Goal: Contribute content

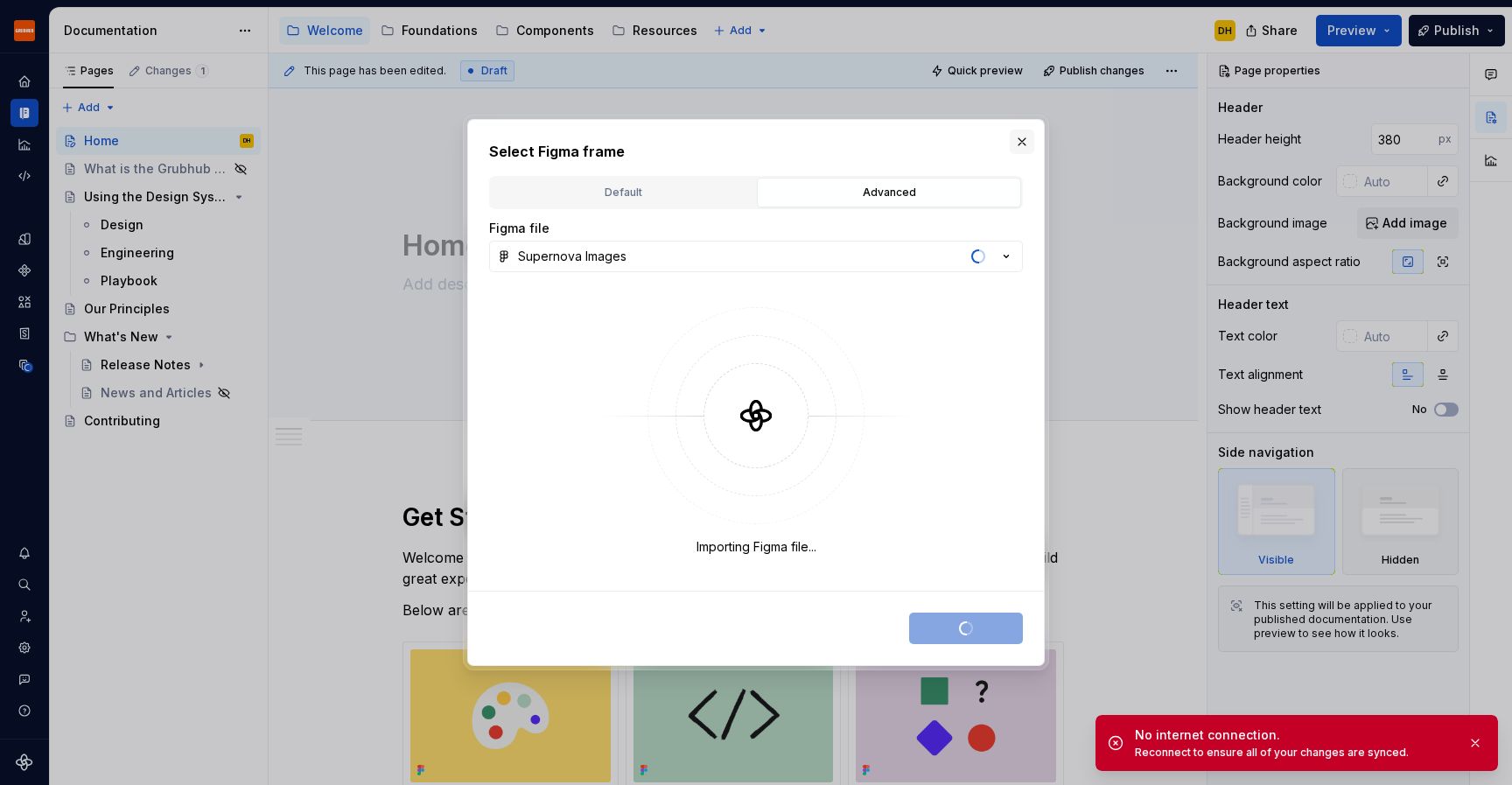
type textarea "*"
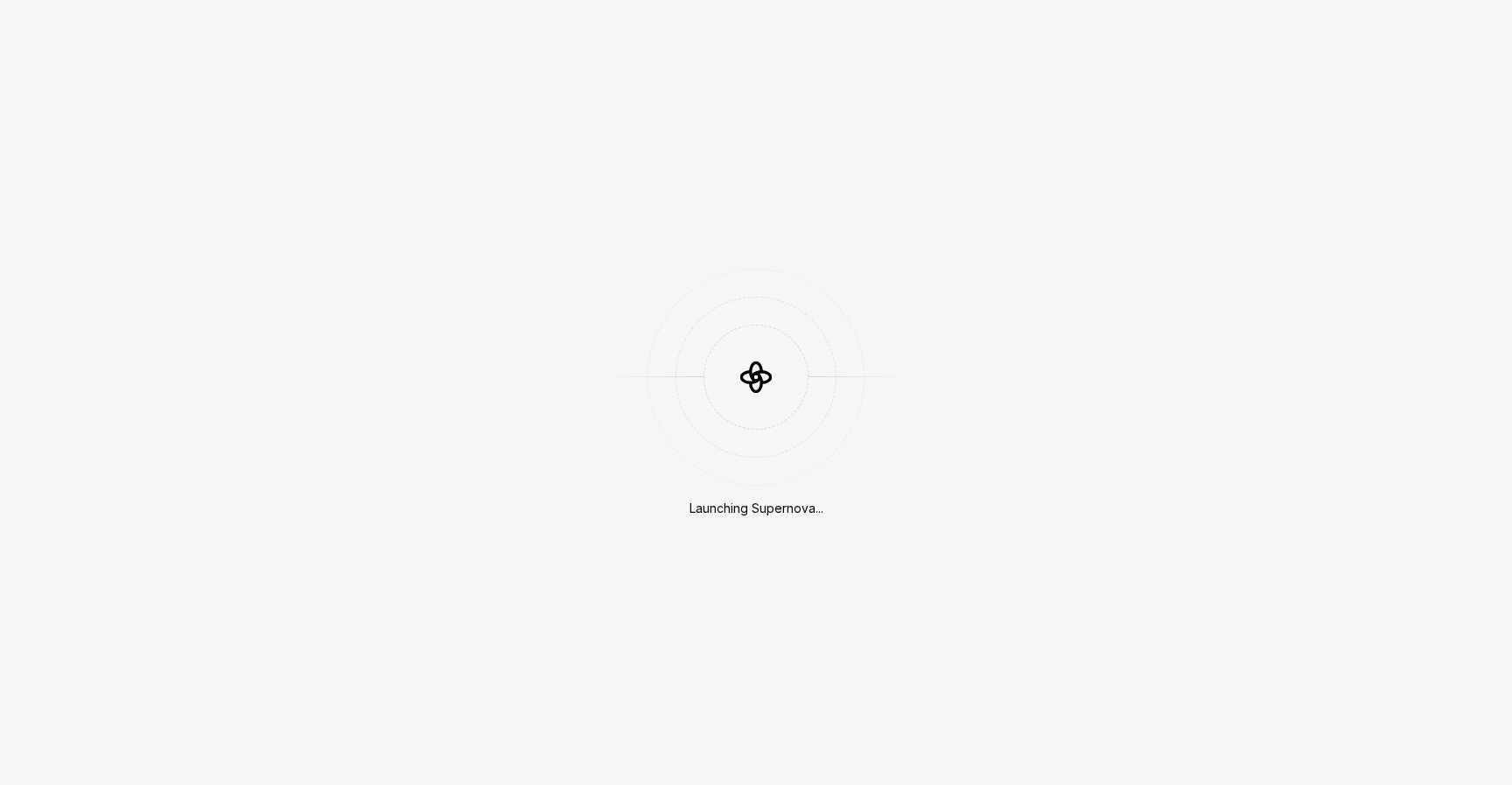
click at [1023, 141] on div "Launching Supernova..." at bounding box center [756, 392] width 1512 height 785
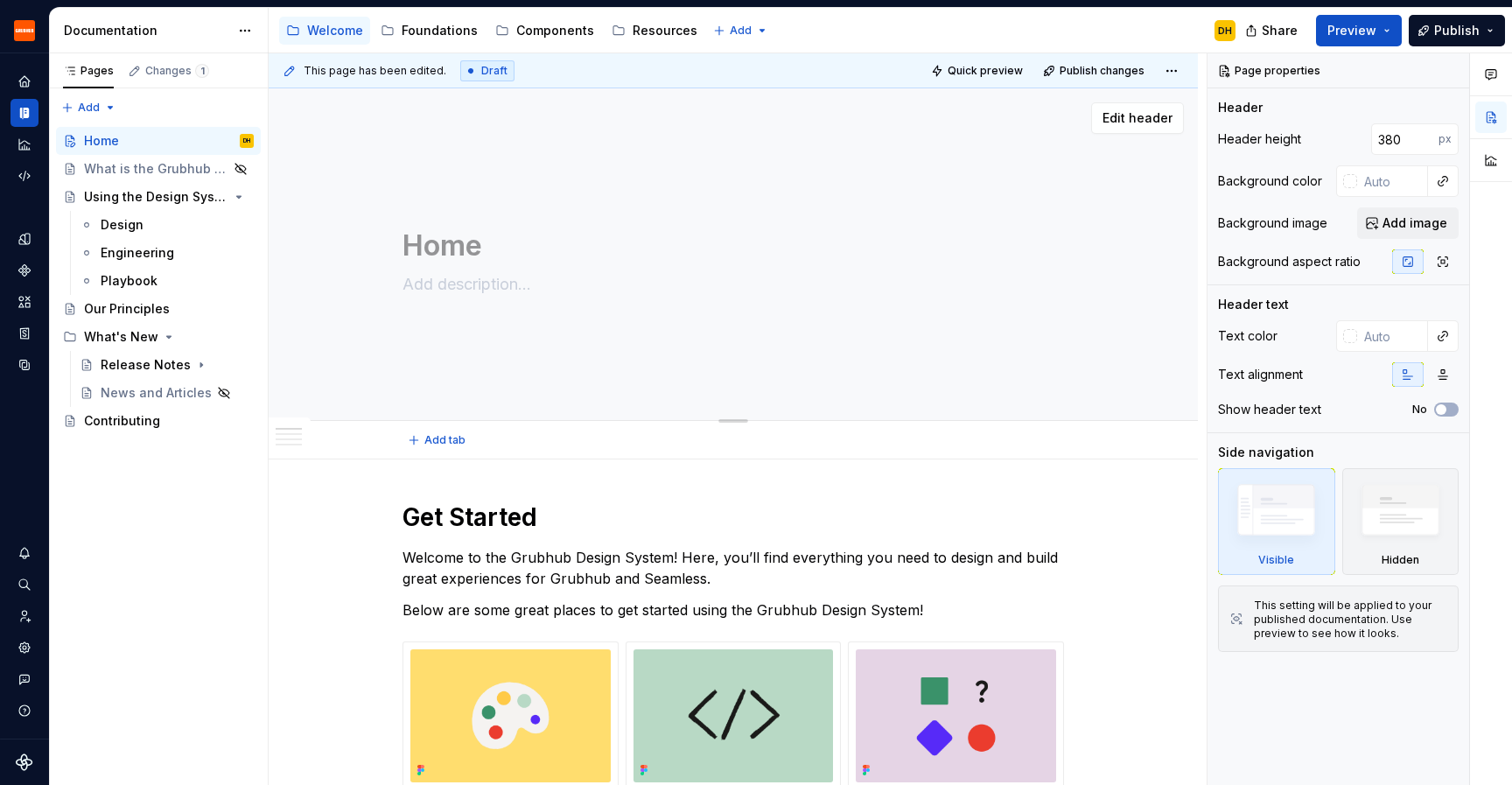
click at [1085, 333] on div "Home" at bounding box center [733, 255] width 789 height 172
click at [1388, 227] on span "Add image" at bounding box center [1414, 223] width 65 height 18
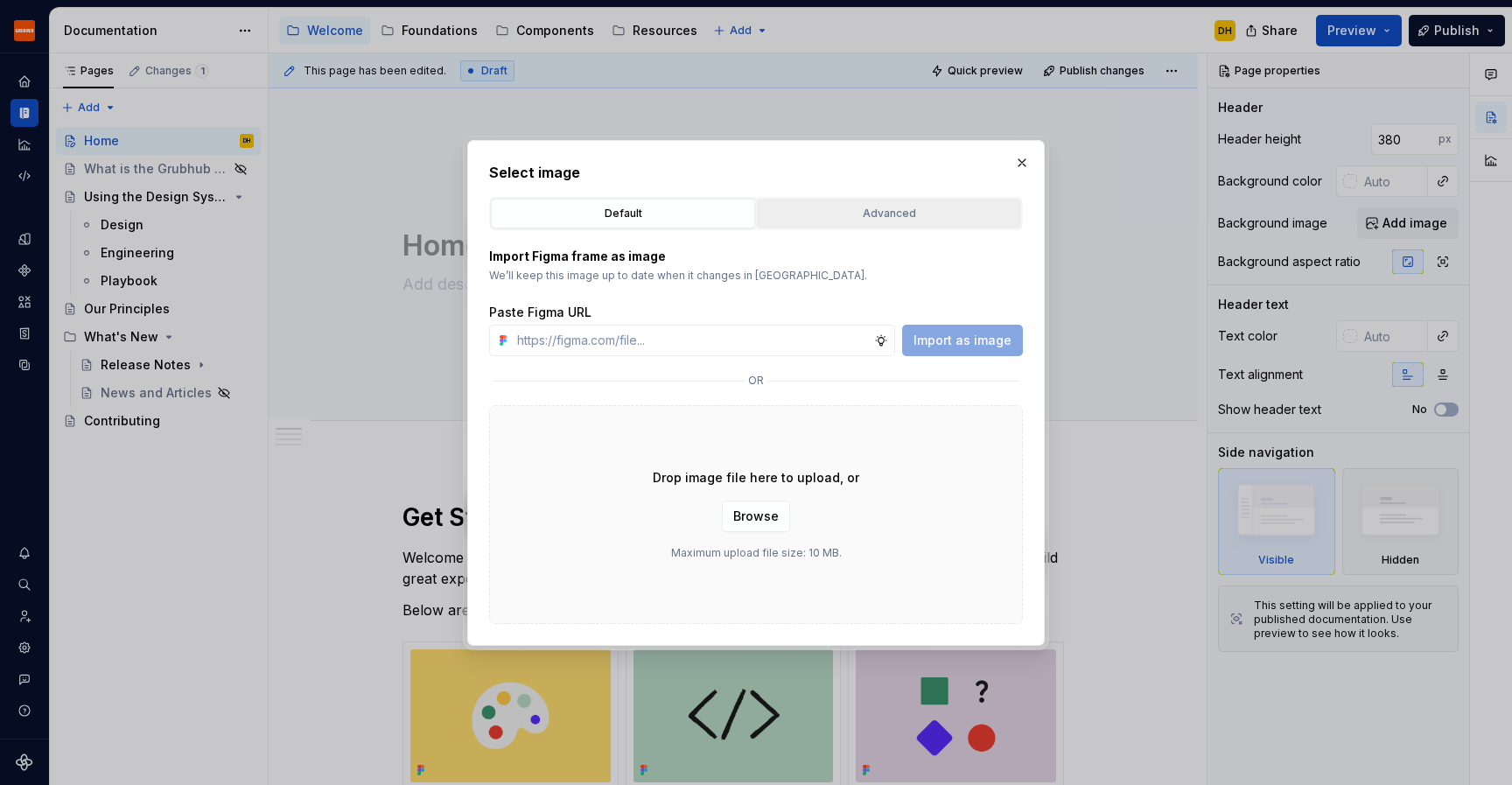
click at [848, 217] on div "Advanced" at bounding box center [888, 213] width 252 height 18
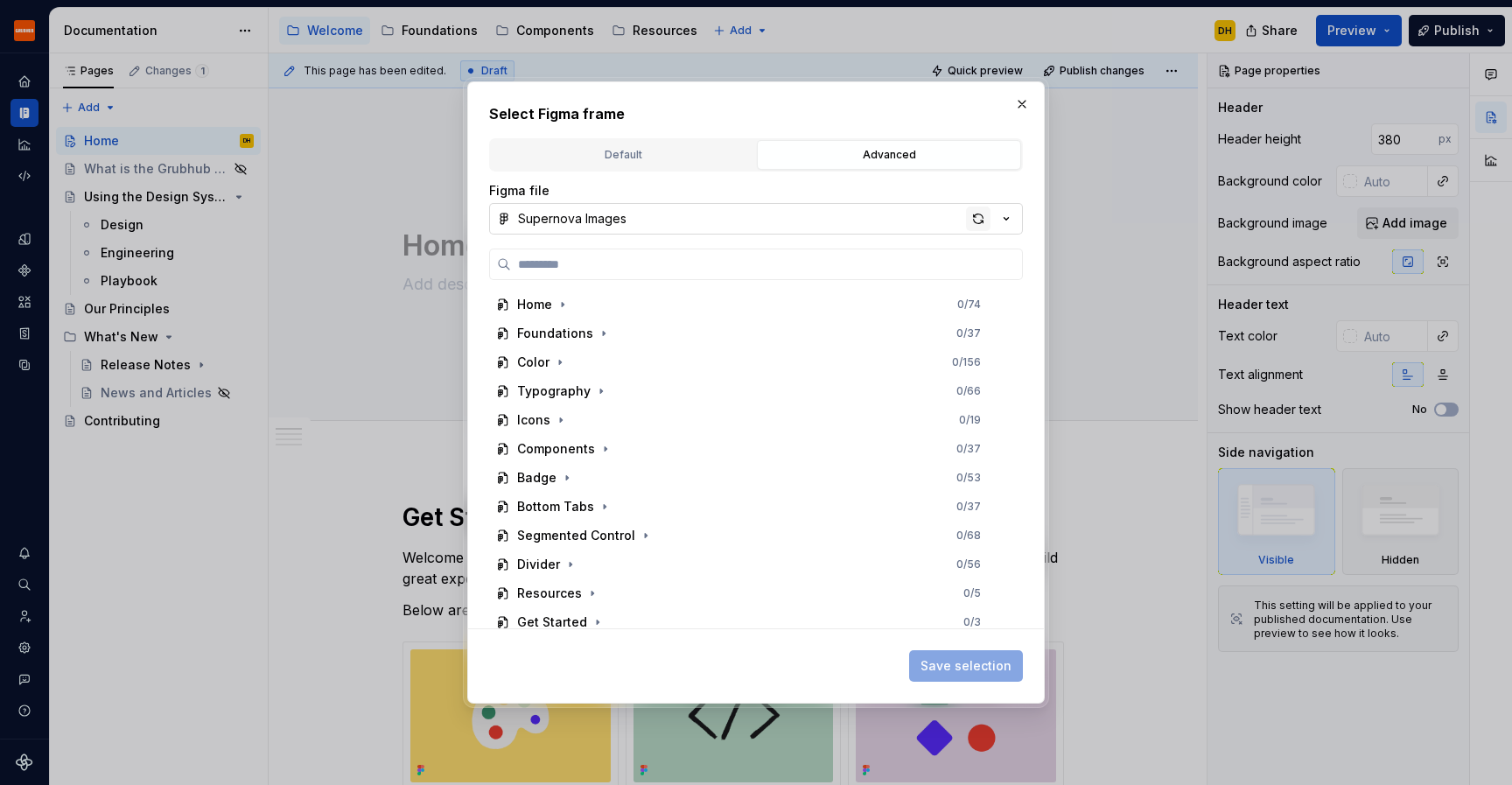
click at [979, 216] on div "button" at bounding box center [979, 219] width 25 height 25
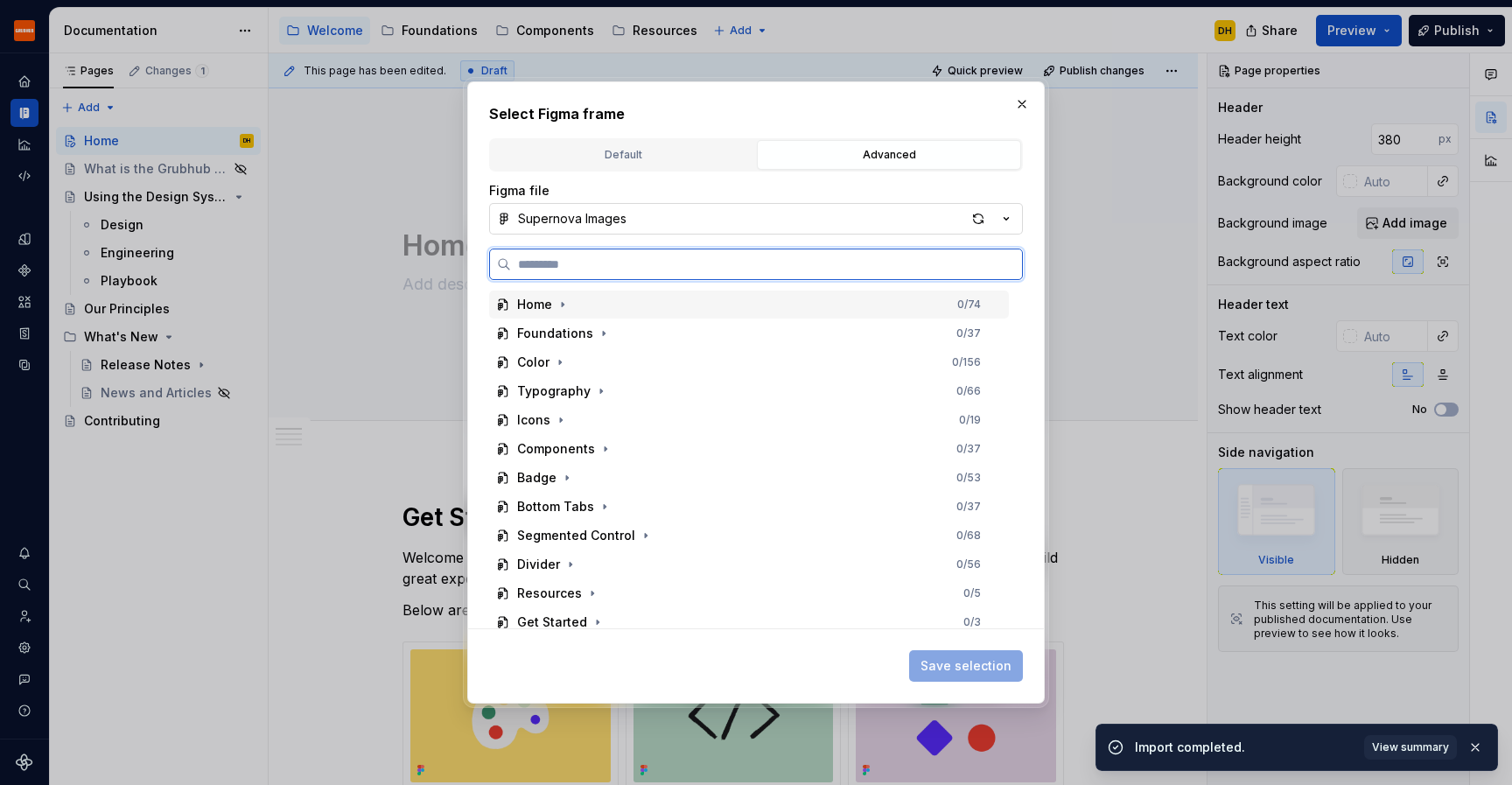
click at [572, 308] on div "Home 0 / 74" at bounding box center [748, 304] width 519 height 28
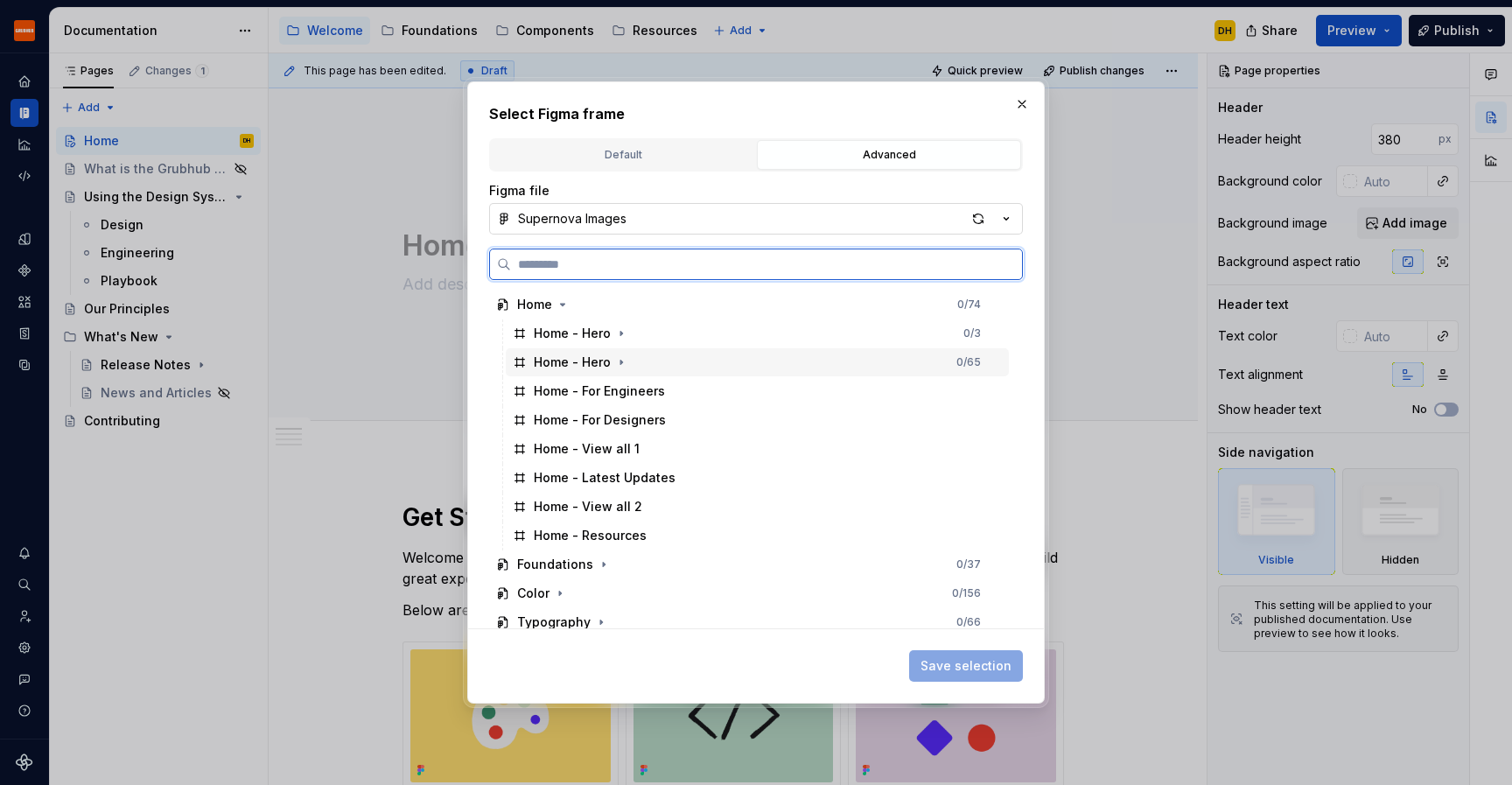
click at [598, 366] on div "Home - Hero" at bounding box center [572, 363] width 77 height 18
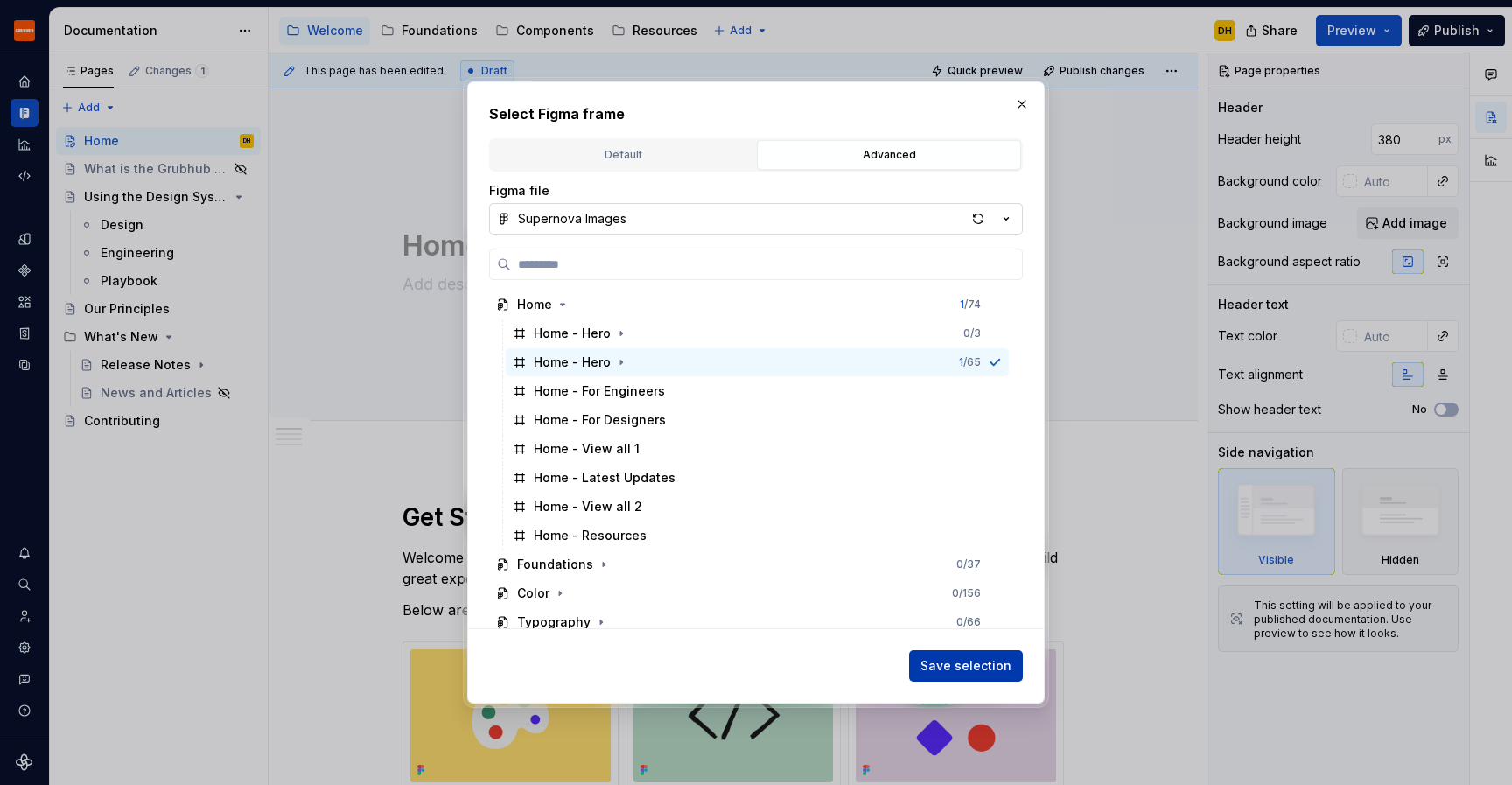
click at [952, 657] on button "Save selection" at bounding box center [965, 666] width 114 height 32
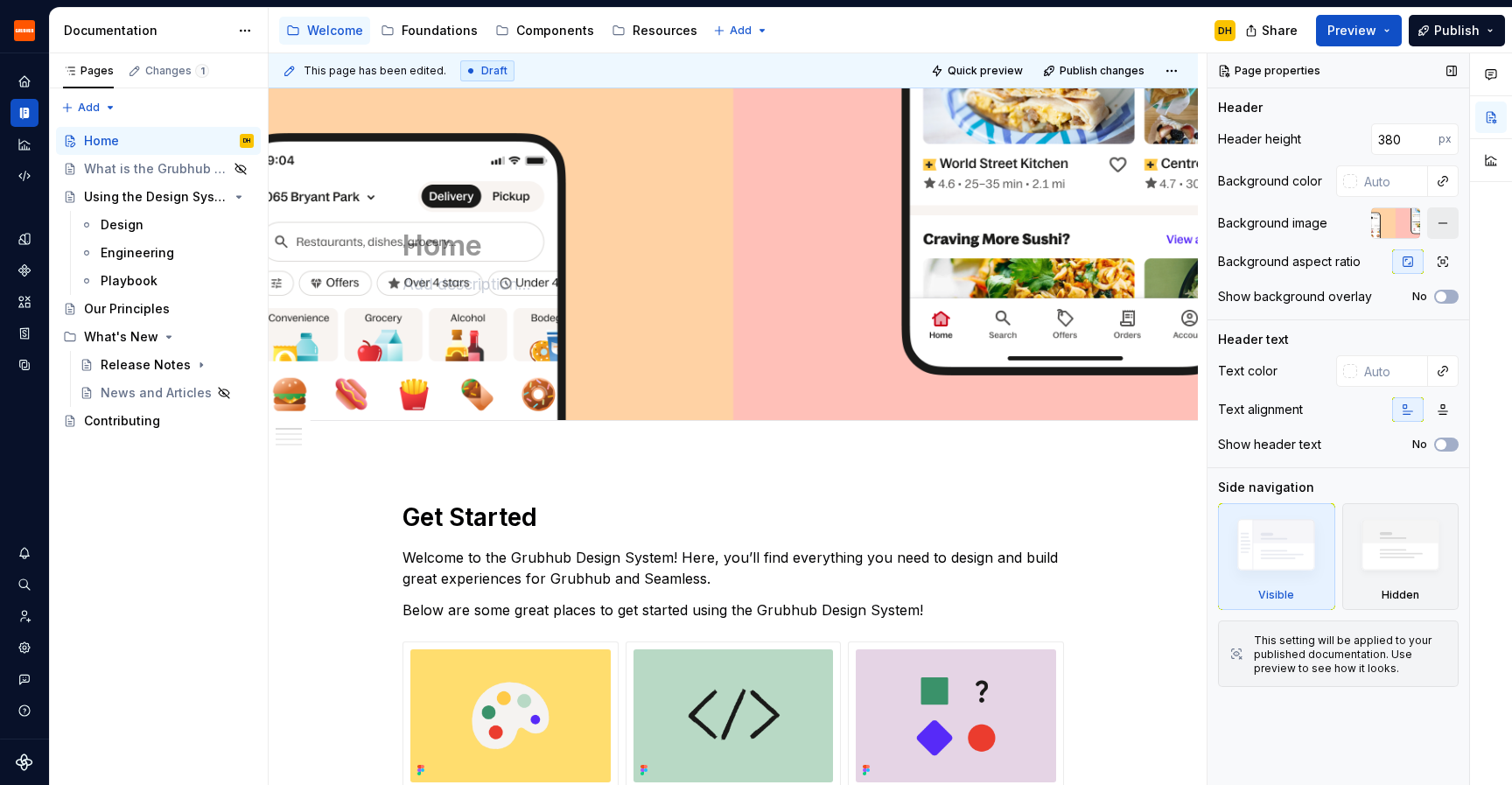
click at [1447, 227] on button "button" at bounding box center [1443, 223] width 32 height 32
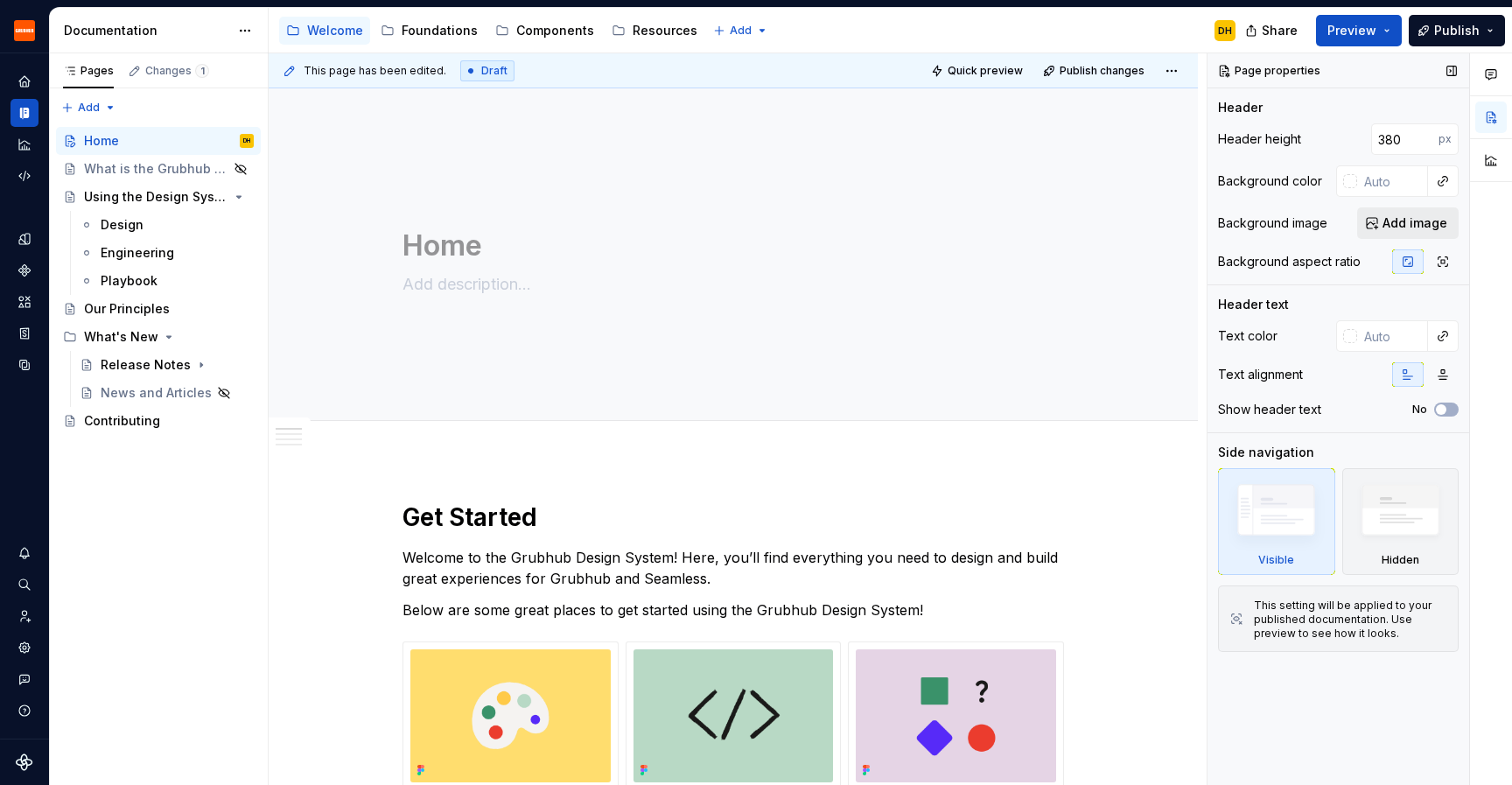
click at [1402, 227] on span "Add image" at bounding box center [1414, 223] width 65 height 18
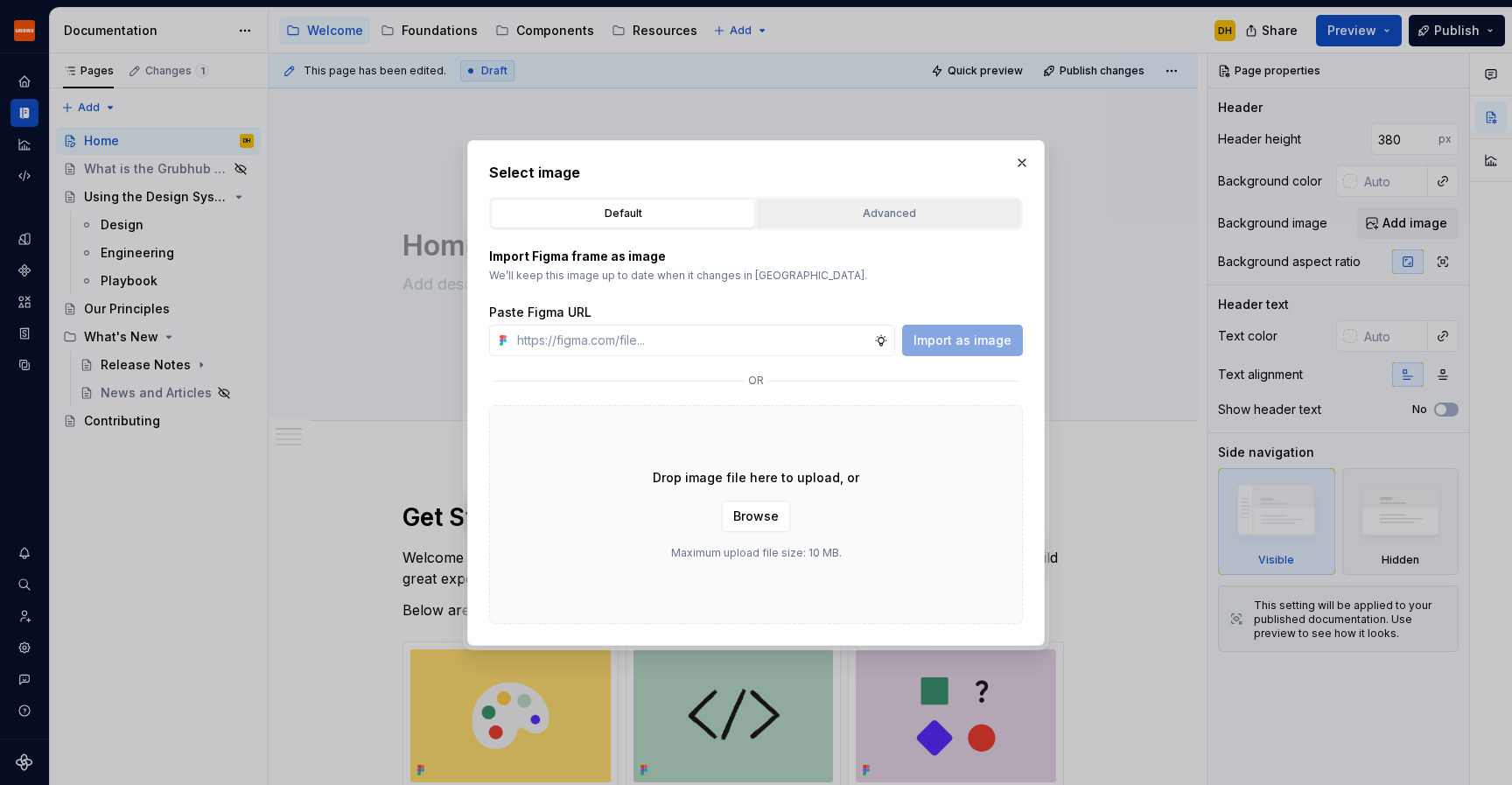
click at [899, 199] on button "Advanced" at bounding box center [888, 213] width 265 height 30
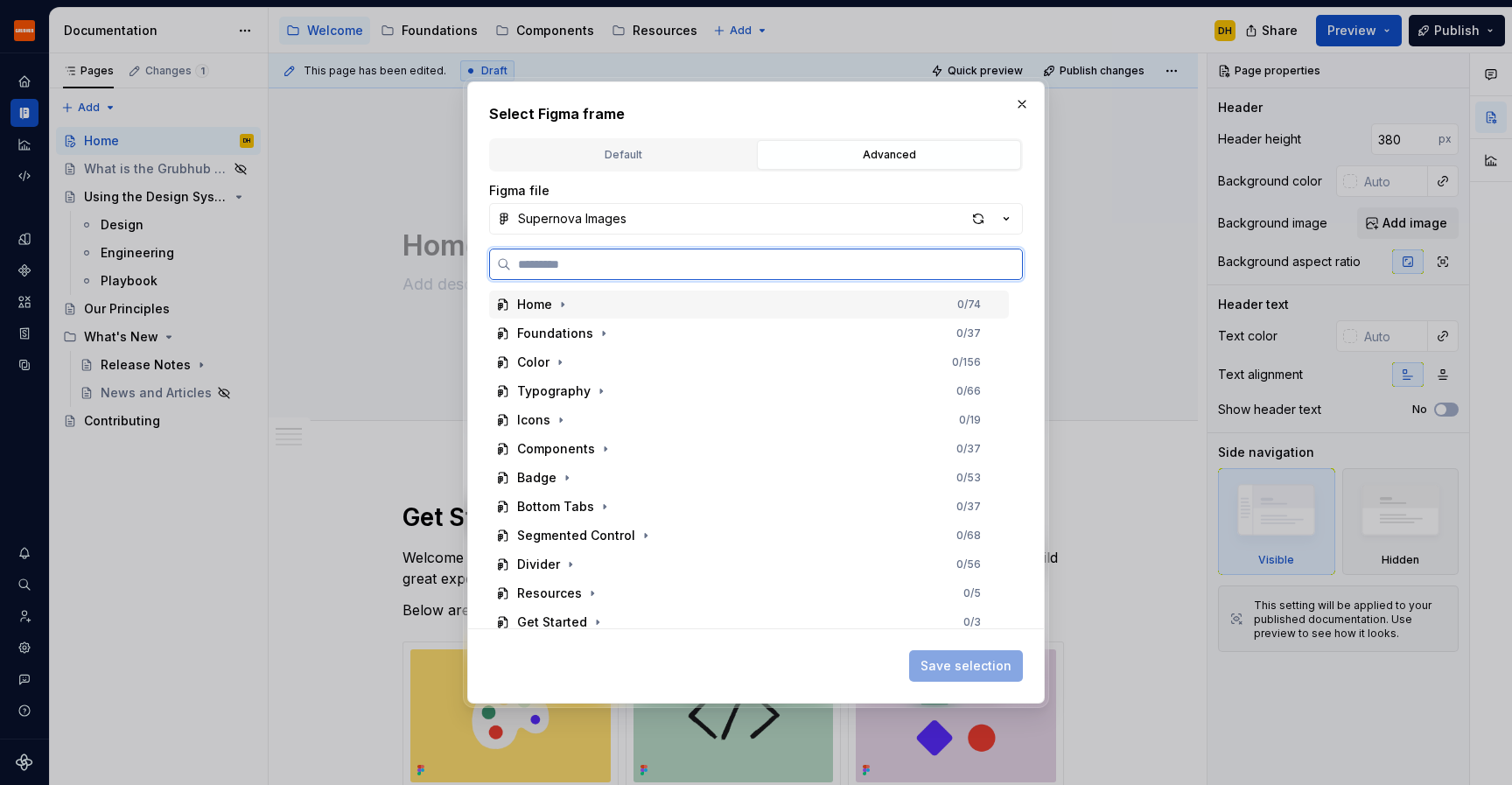
click at [549, 297] on div "Home" at bounding box center [534, 304] width 35 height 18
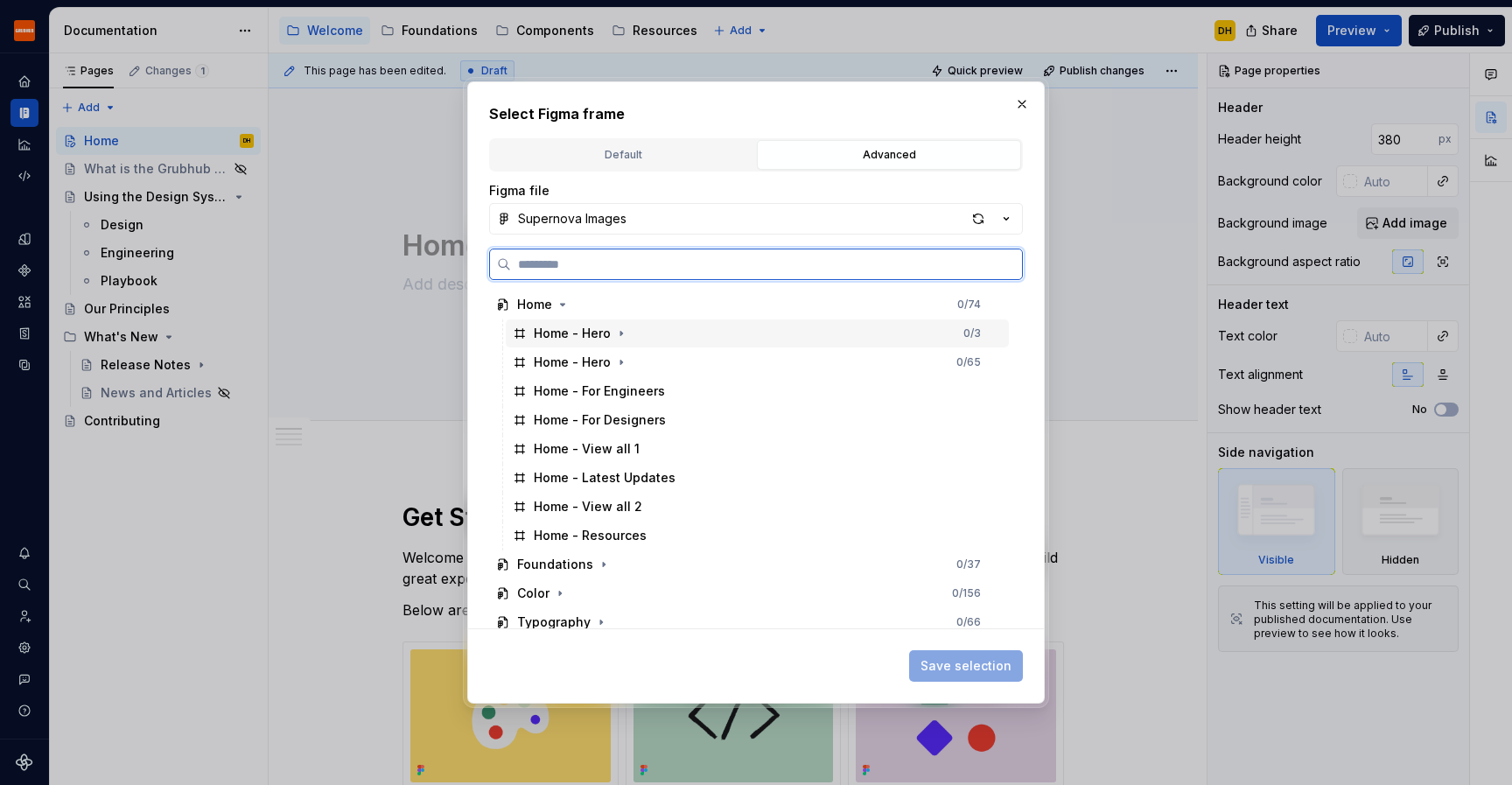
click at [599, 340] on div "Home - Hero" at bounding box center [572, 334] width 77 height 18
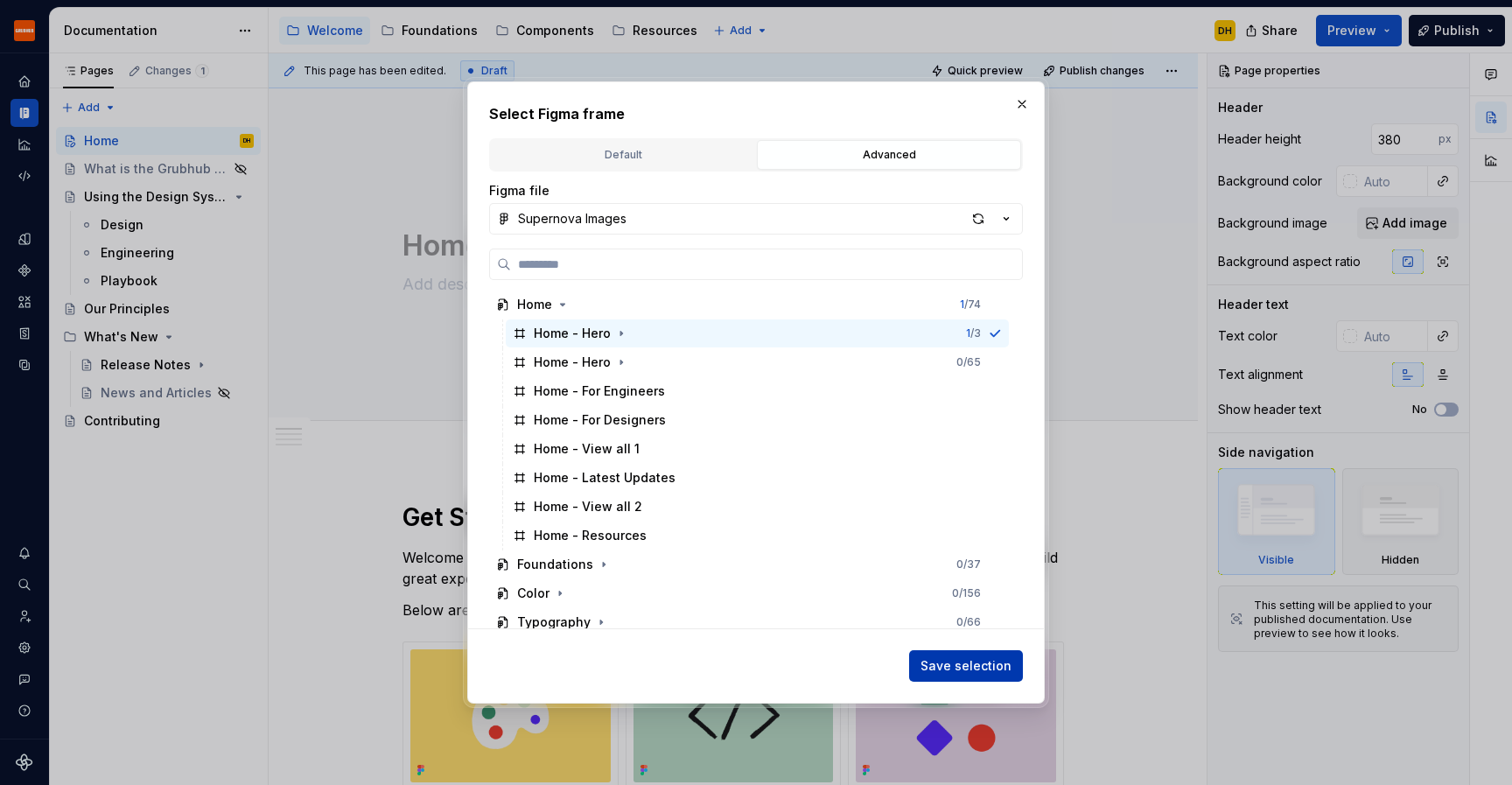
click at [950, 665] on span "Save selection" at bounding box center [965, 666] width 91 height 18
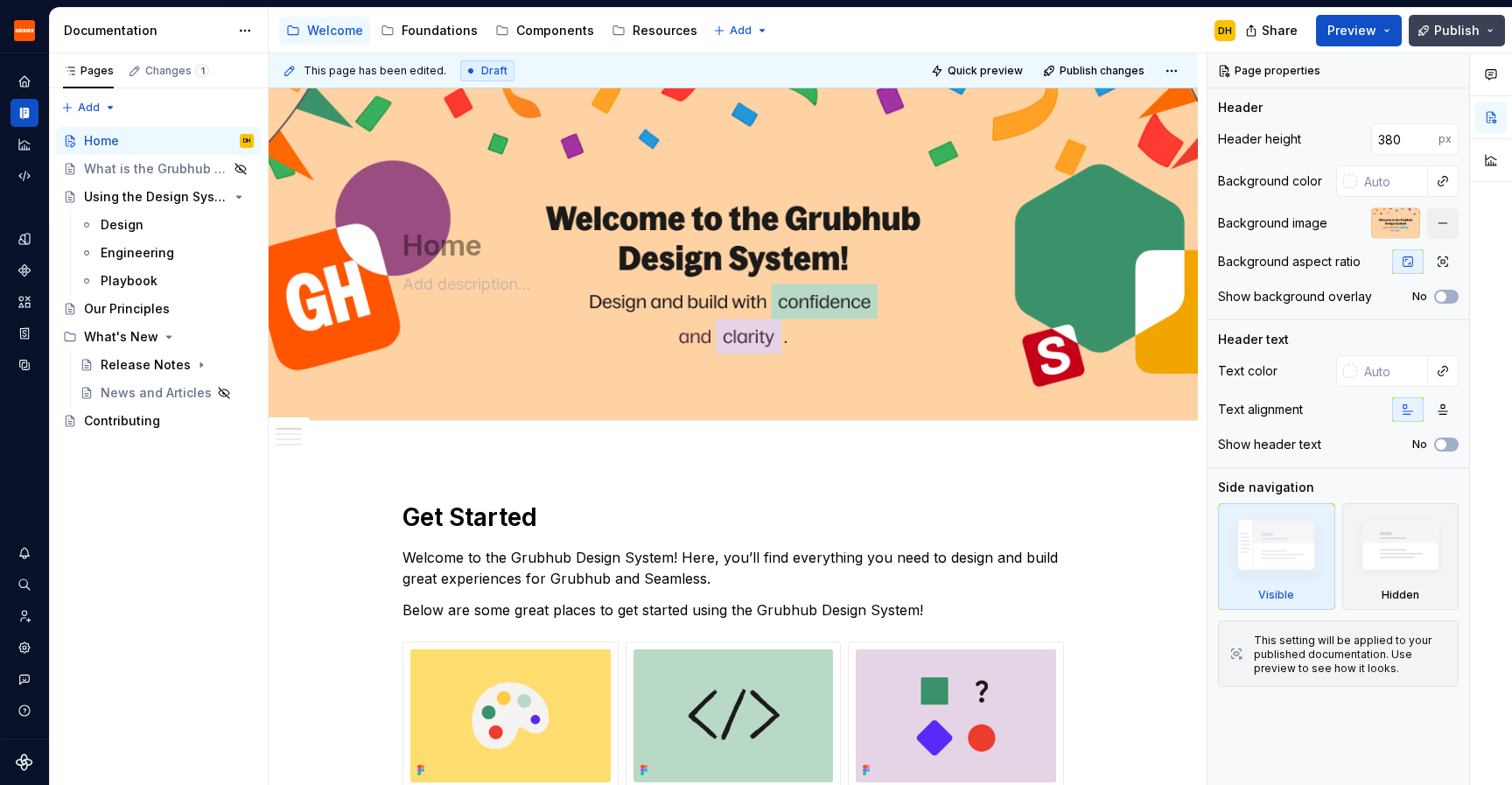
click at [1443, 34] on span "Publish" at bounding box center [1456, 31] width 45 height 18
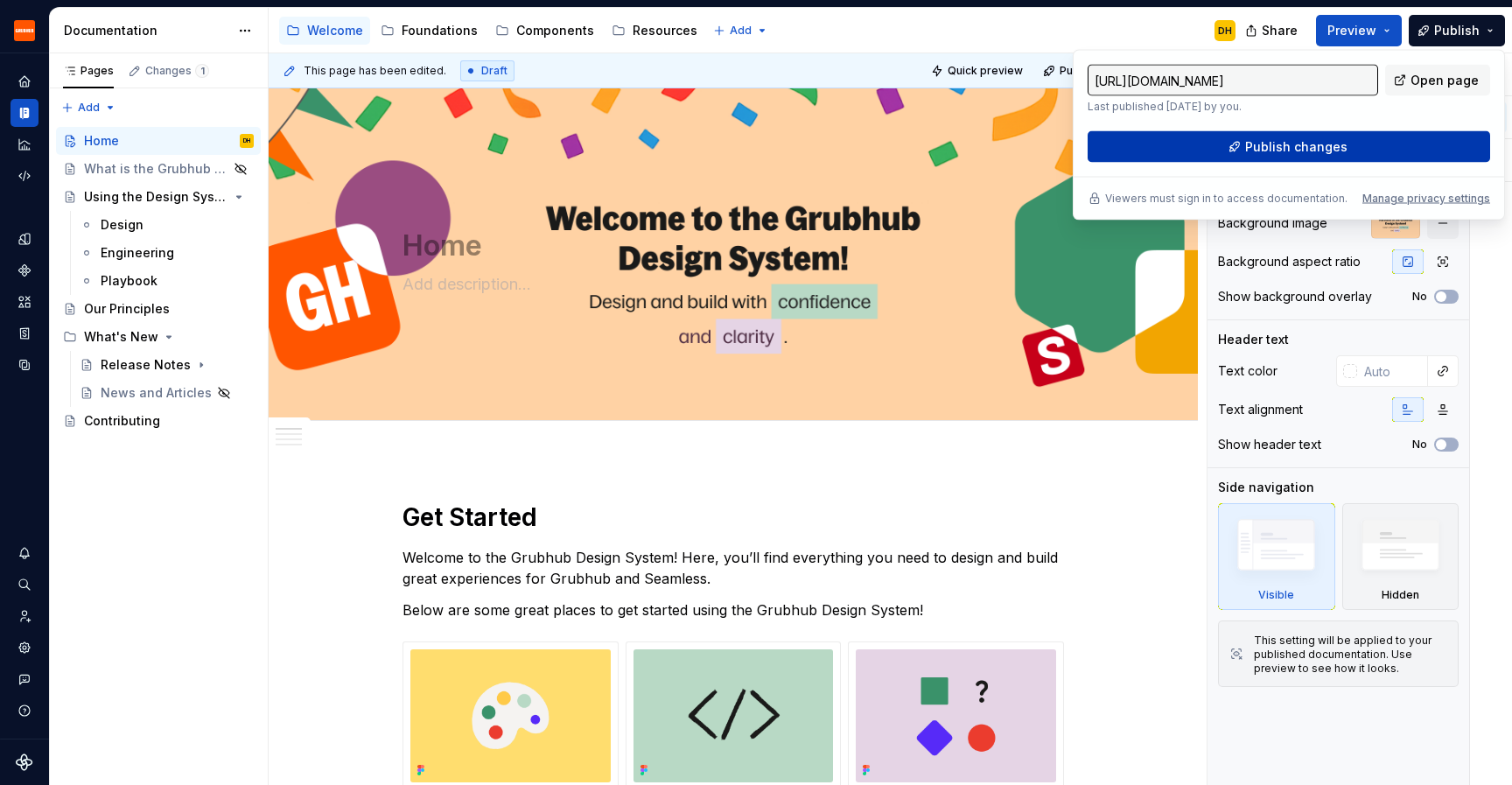
click at [1377, 145] on button "Publish changes" at bounding box center [1288, 147] width 403 height 32
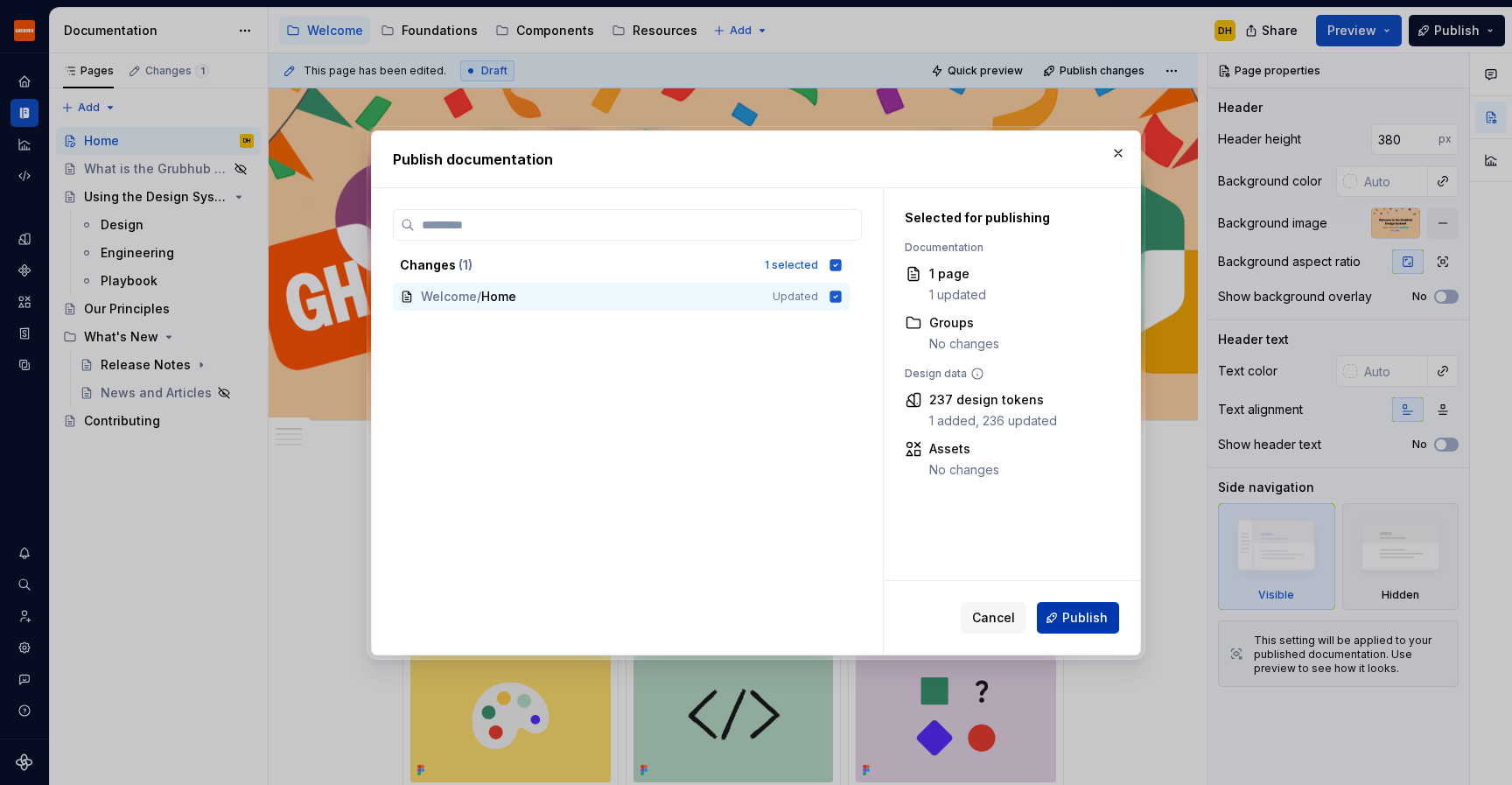
click at [1076, 617] on span "Publish" at bounding box center [1085, 618] width 45 height 18
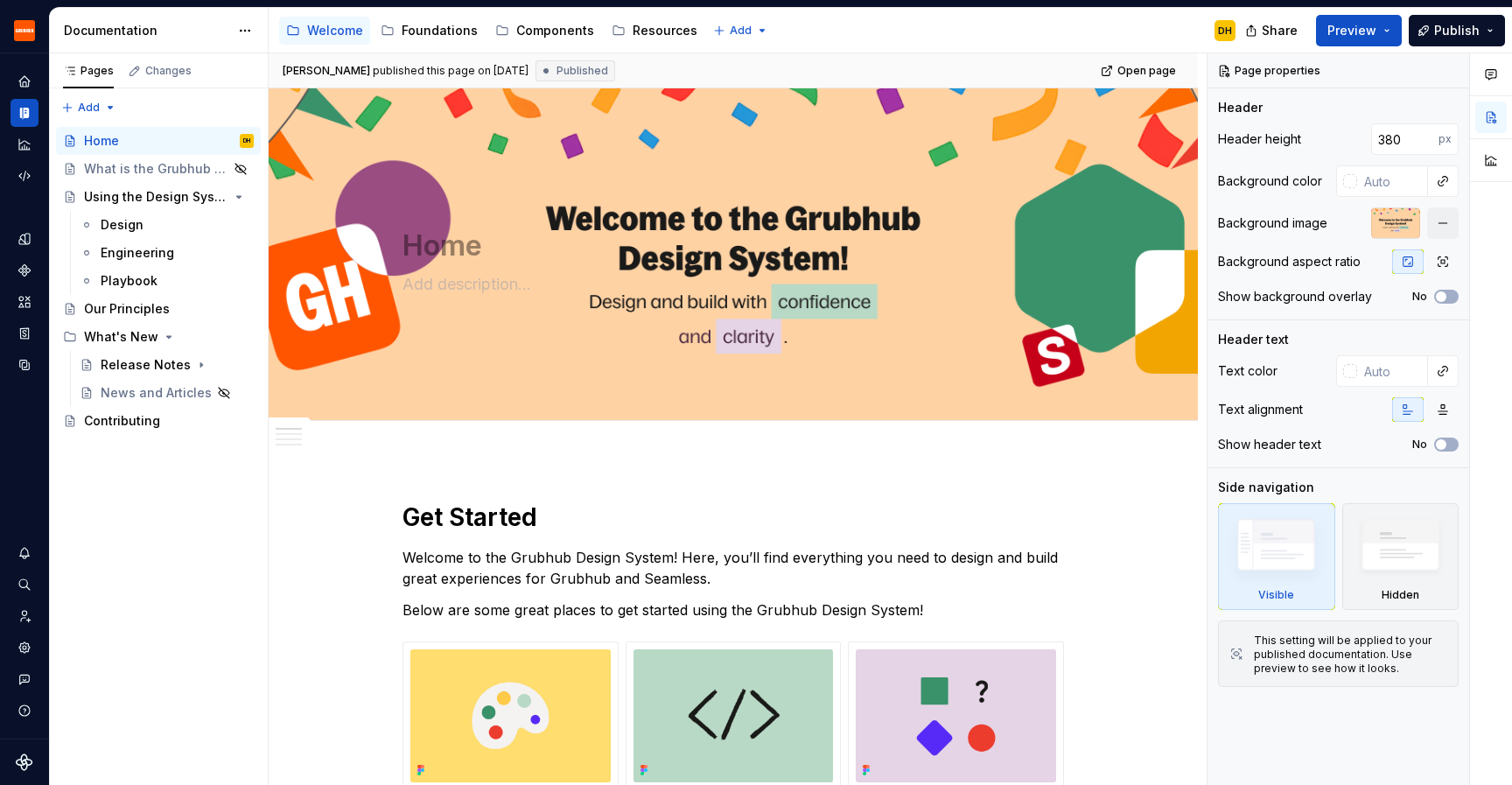
click at [939, 27] on div "Accessibility guide for tree Page tree. Navigate the tree with the arrow keys. …" at bounding box center [759, 30] width 981 height 45
click at [945, 27] on div "Accessibility guide for tree Page tree. Navigate the tree with the arrow keys. …" at bounding box center [759, 30] width 981 height 45
type textarea "*"
